Goal: Task Accomplishment & Management: Manage account settings

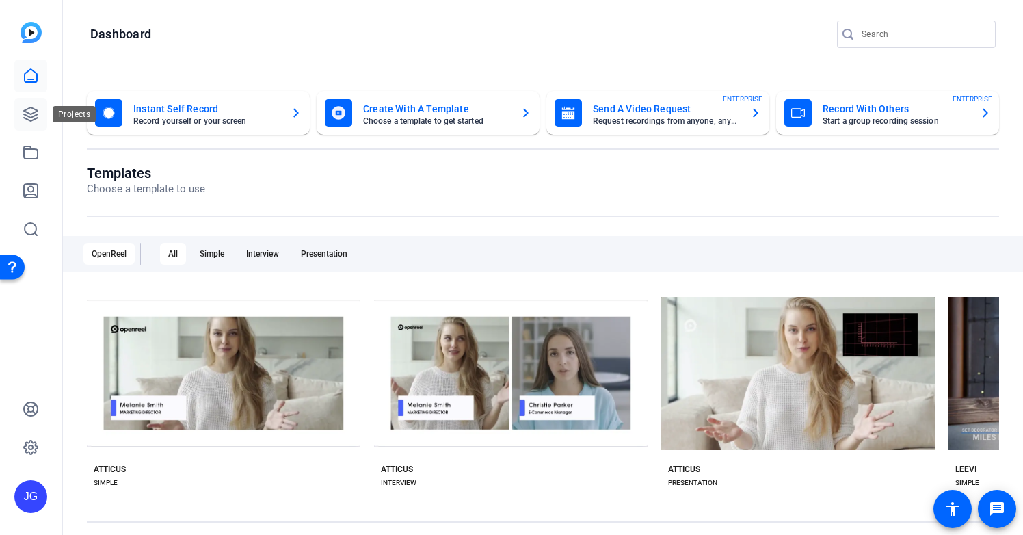
click at [34, 112] on icon at bounding box center [31, 114] width 14 height 14
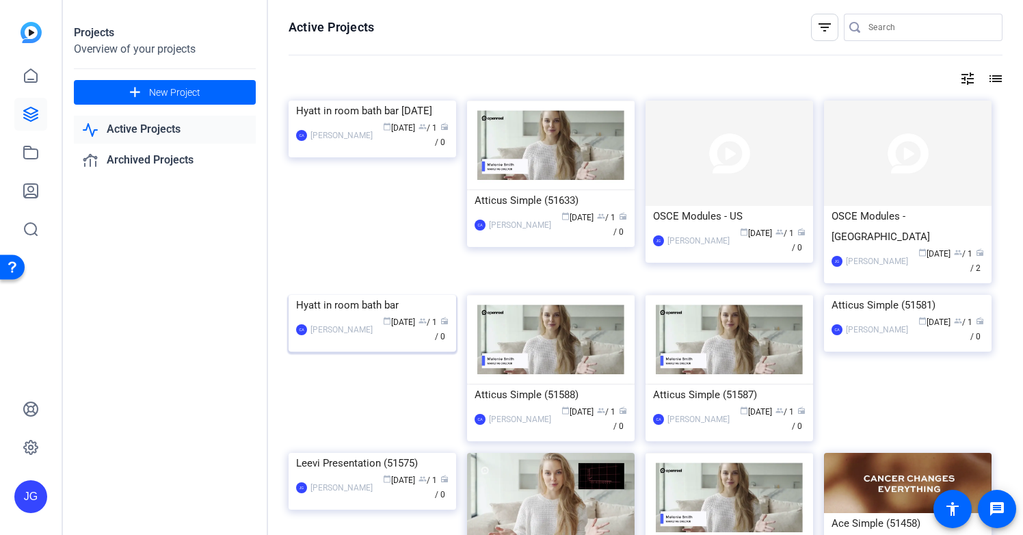
click at [357, 315] on div "Hyatt in room bath bar" at bounding box center [372, 305] width 152 height 21
click at [877, 208] on div "OSCE Modules - [GEOGRAPHIC_DATA]" at bounding box center [907, 226] width 152 height 41
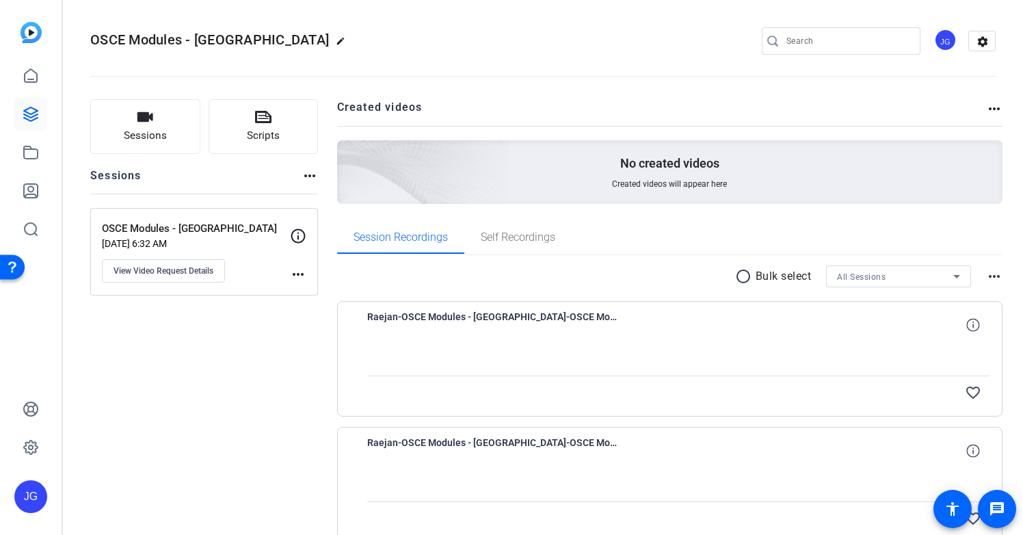
scroll to position [68, 0]
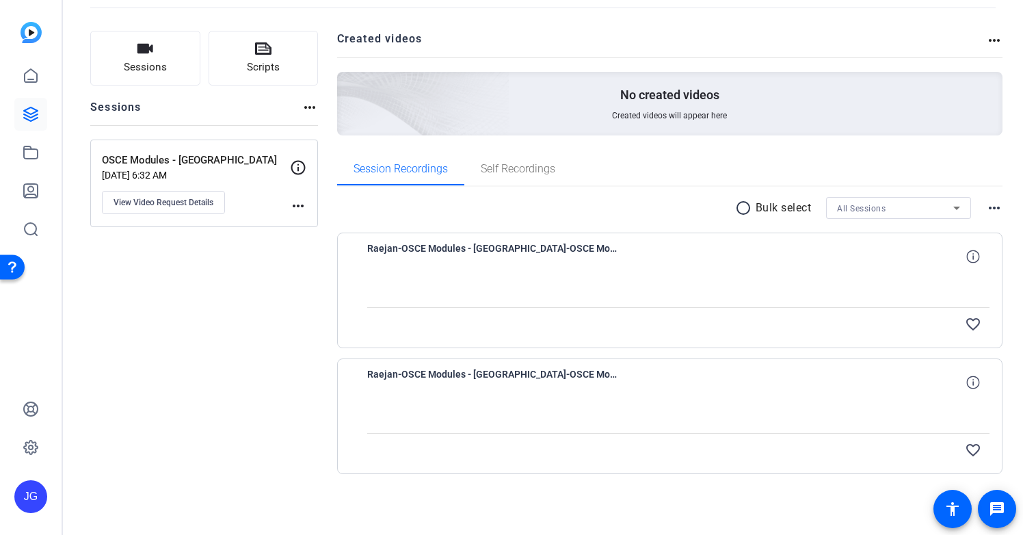
click at [297, 163] on icon at bounding box center [298, 167] width 16 height 16
click at [279, 334] on div "Sessions Scripts Sessions more_horiz OSCE Modules - UK [DATE] 6:32 AM View Vide…" at bounding box center [204, 274] width 228 height 487
click at [299, 165] on icon at bounding box center [298, 167] width 16 height 16
click at [297, 206] on mat-icon "more_horiz" at bounding box center [298, 206] width 16 height 16
click at [282, 314] on div at bounding box center [511, 267] width 1023 height 535
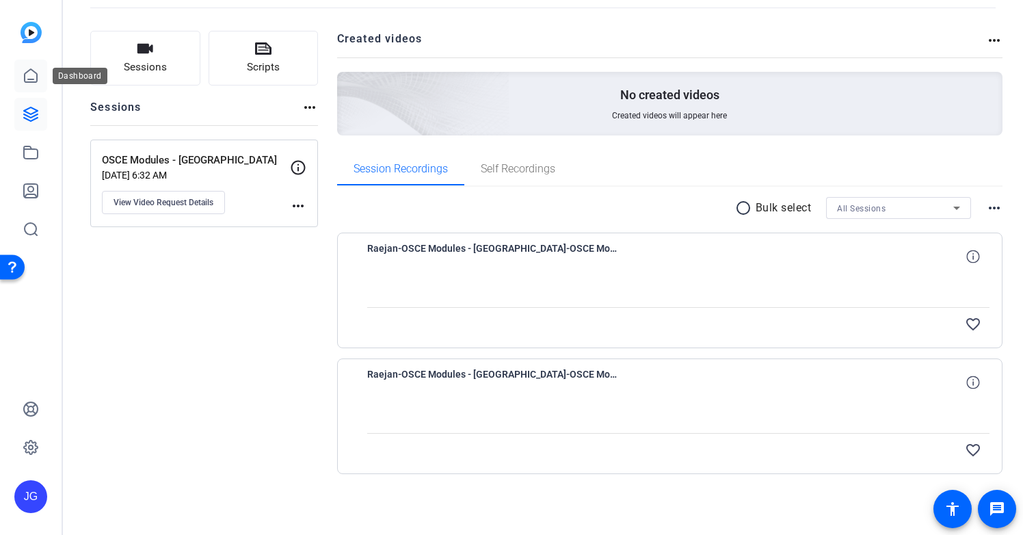
click at [33, 72] on icon at bounding box center [31, 75] width 12 height 13
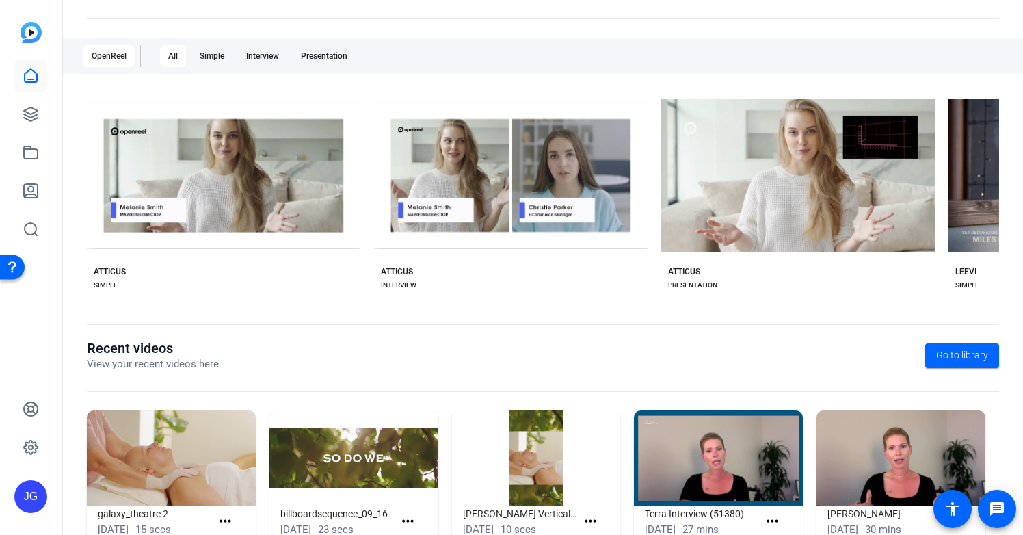
scroll to position [241, 0]
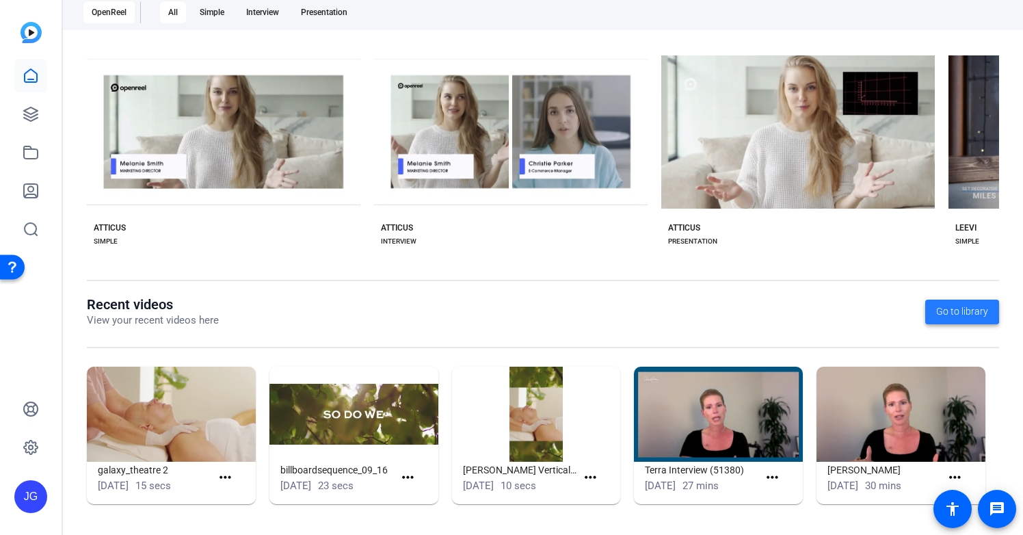
click at [938, 306] on span "Go to library" at bounding box center [962, 311] width 52 height 14
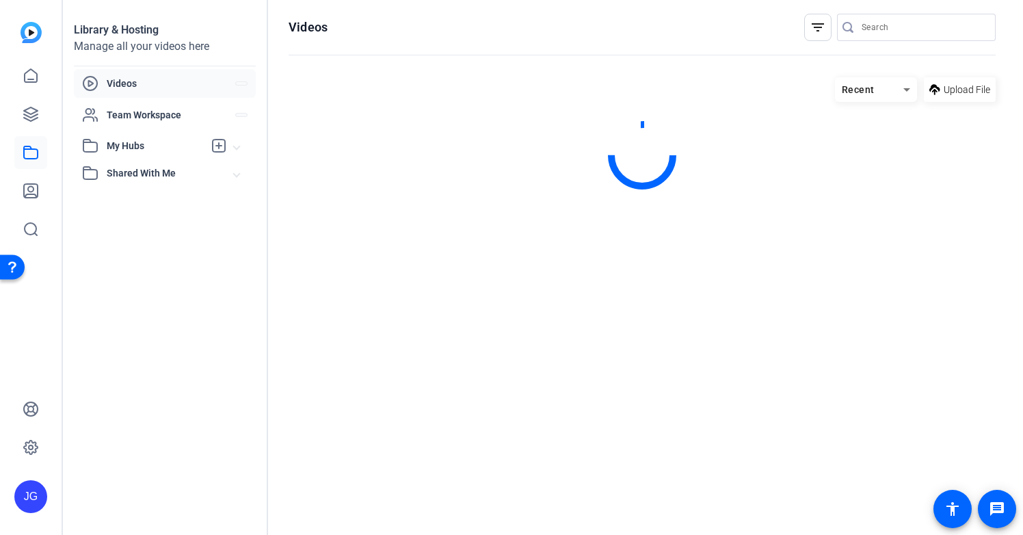
scroll to position [0, 0]
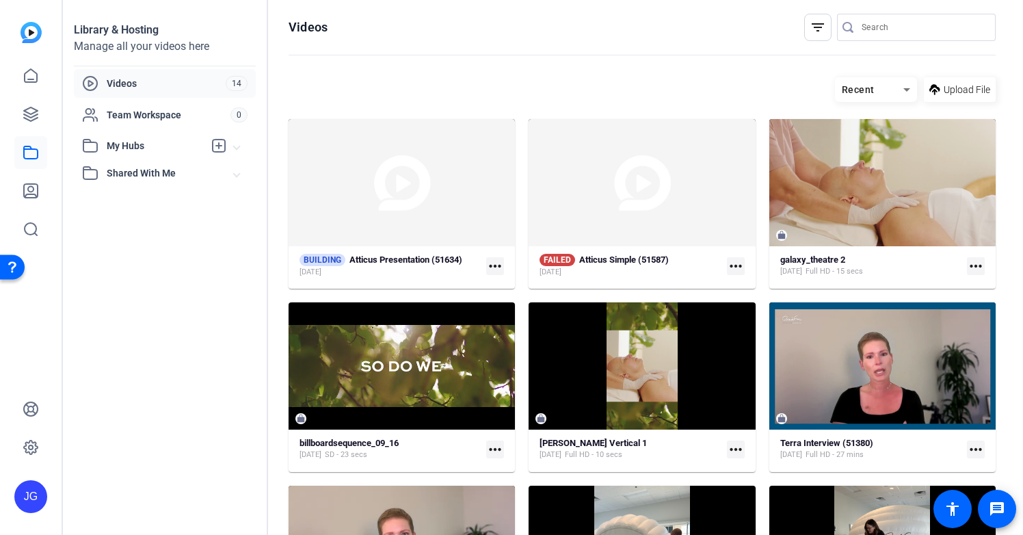
click at [737, 270] on mat-icon "more_horiz" at bounding box center [736, 266] width 18 height 18
click at [638, 81] on div at bounding box center [511, 267] width 1023 height 535
click at [735, 262] on mat-icon "more_horiz" at bounding box center [736, 266] width 18 height 18
click at [604, 262] on div at bounding box center [511, 267] width 1023 height 535
click at [595, 260] on strong "Atticus Simple (51587)" at bounding box center [624, 259] width 90 height 10
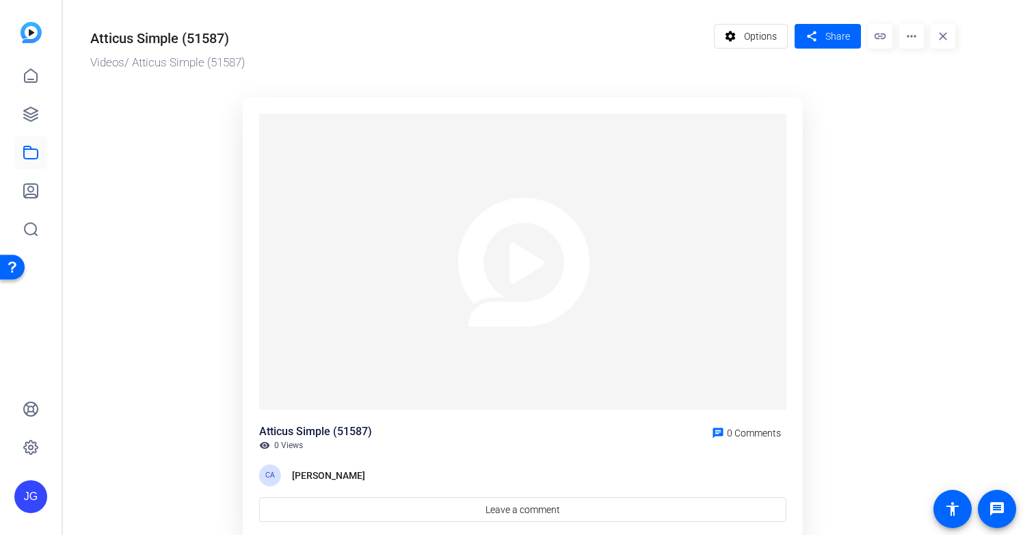
click at [205, 200] on ktd-grid "Atticus Simple (51587) visibility 0 Views chat 0 Comments CA [PERSON_NAME] Leav…" at bounding box center [522, 318] width 865 height 458
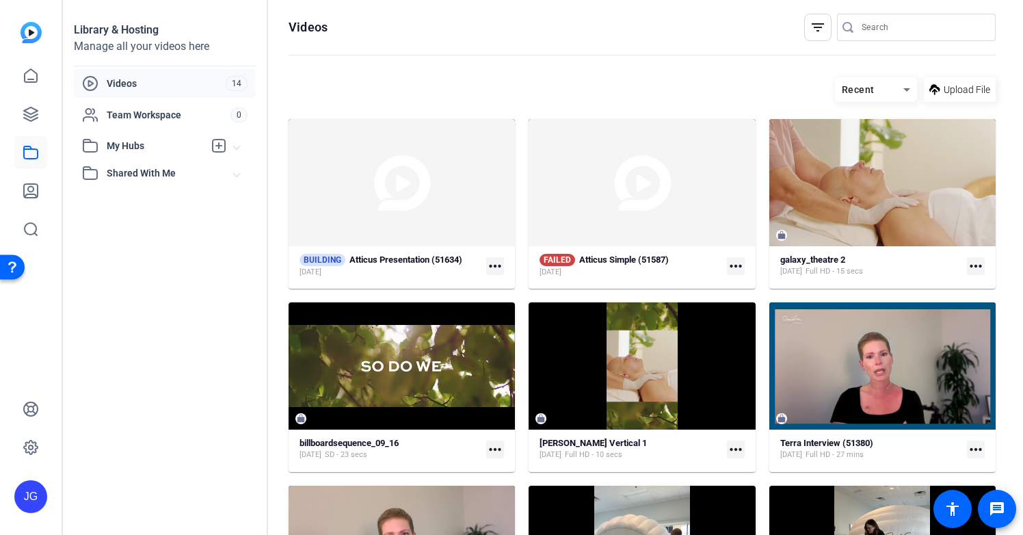
click at [738, 272] on mat-icon "more_horiz" at bounding box center [736, 266] width 18 height 18
click at [757, 321] on span "Delete" at bounding box center [765, 320] width 55 height 16
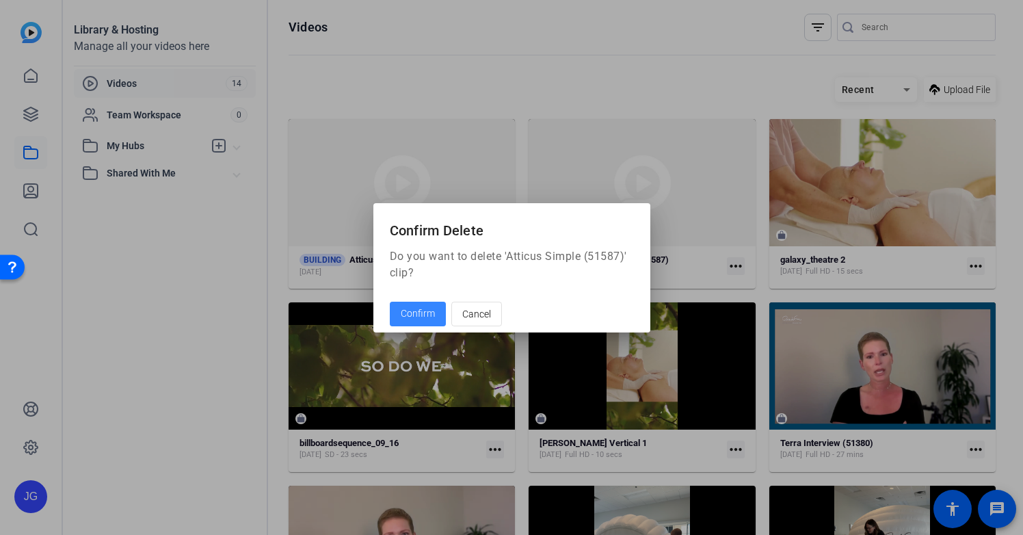
click at [422, 321] on span at bounding box center [418, 313] width 56 height 33
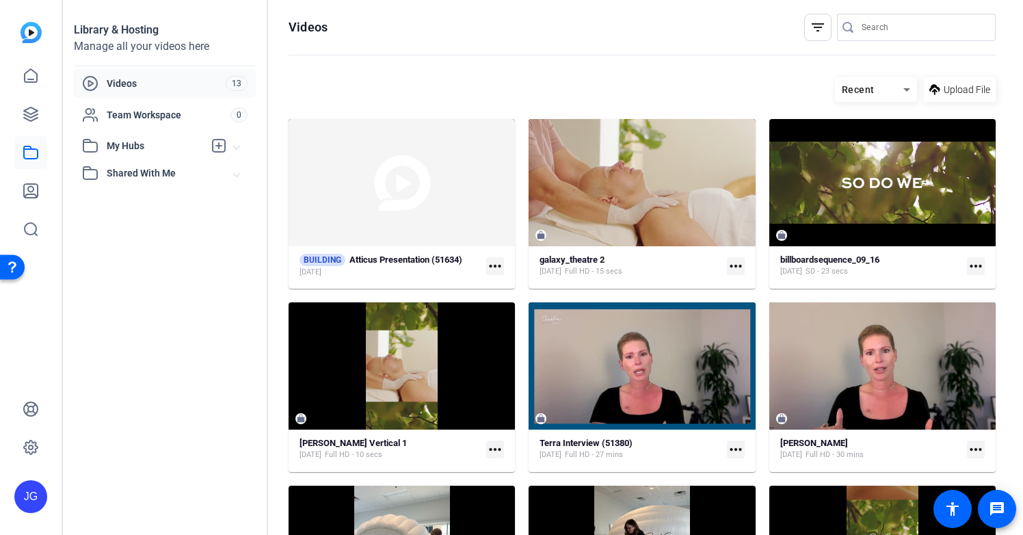
click at [126, 88] on span "Videos" at bounding box center [166, 84] width 119 height 14
